Goal: Transaction & Acquisition: Purchase product/service

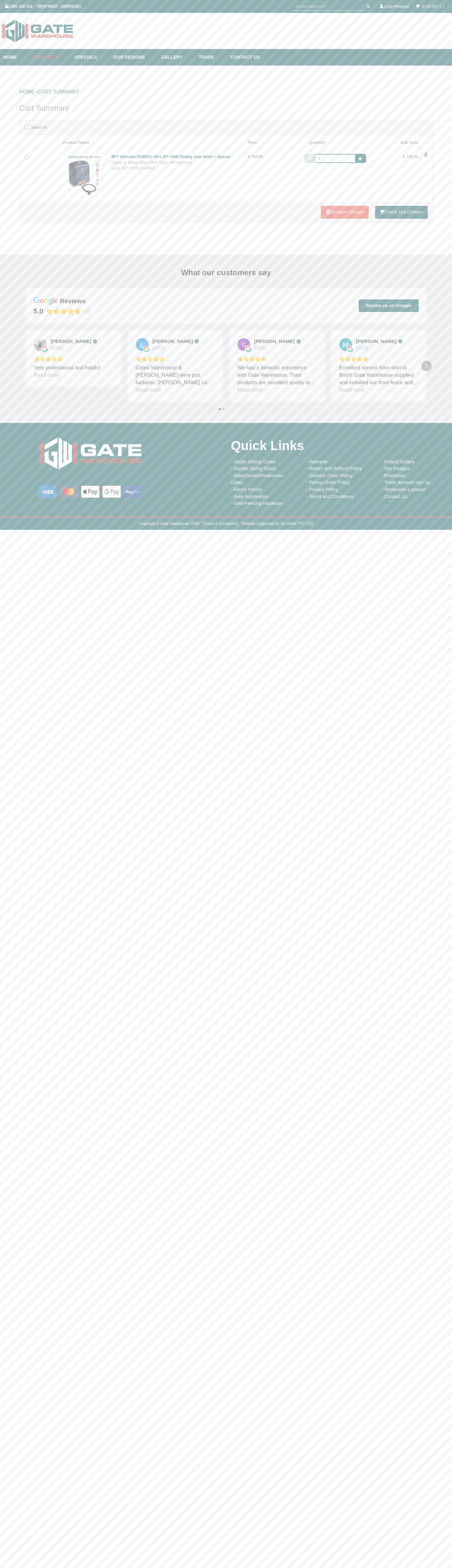
click at [426, 366] on icon "Next" at bounding box center [426, 366] width 5 height 5
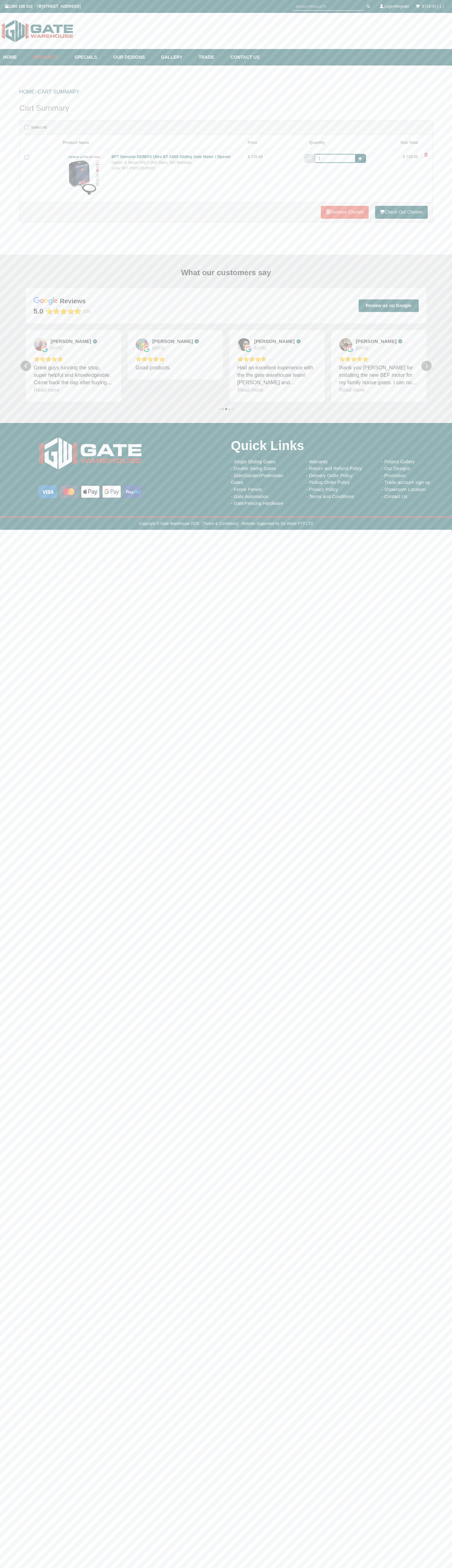
click at [426, 366] on icon "Next" at bounding box center [426, 366] width 5 height 5
